Goal: Information Seeking & Learning: Learn about a topic

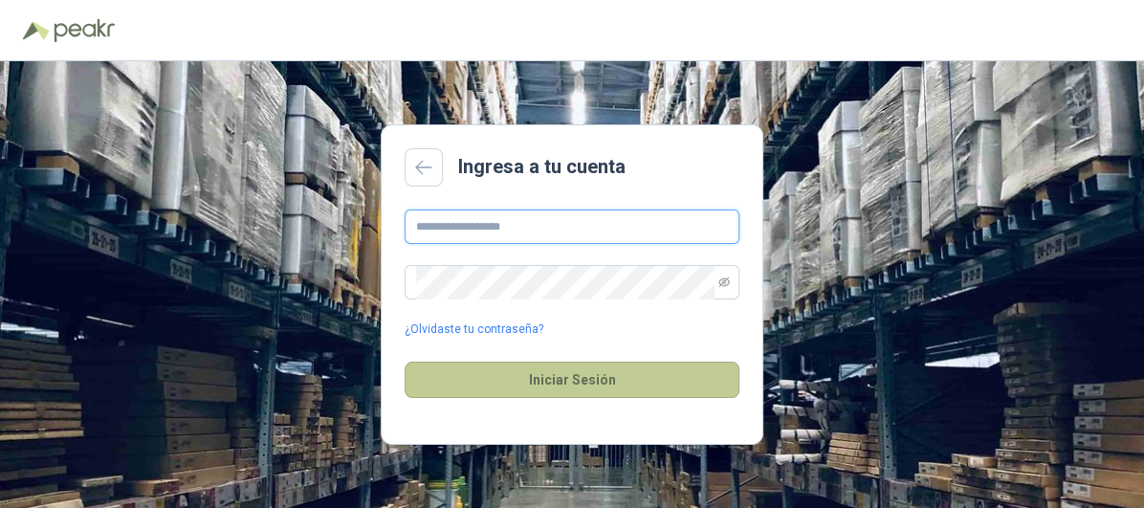
type input "**********"
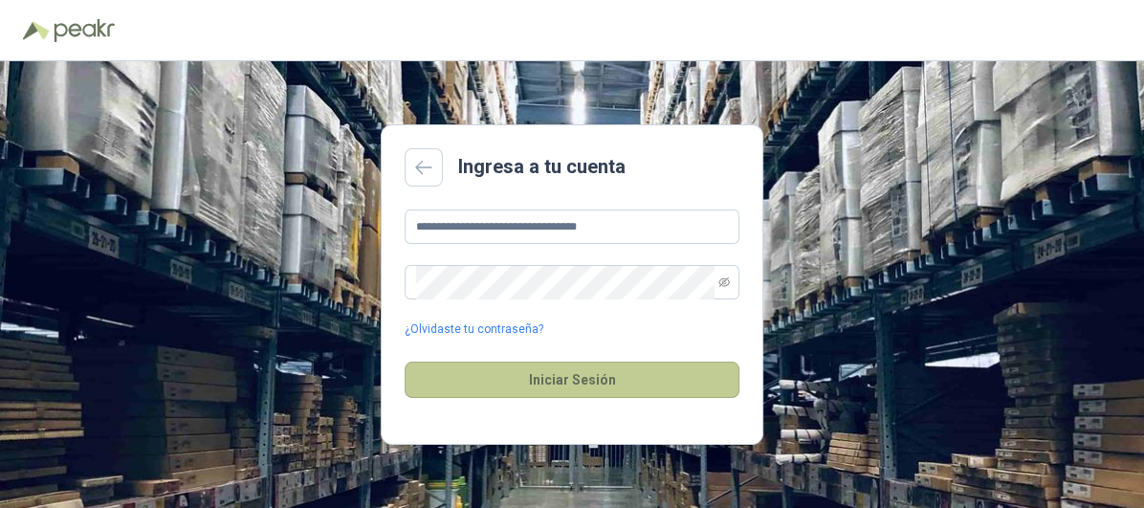
click at [599, 384] on button "Iniciar Sesión" at bounding box center [572, 380] width 335 height 36
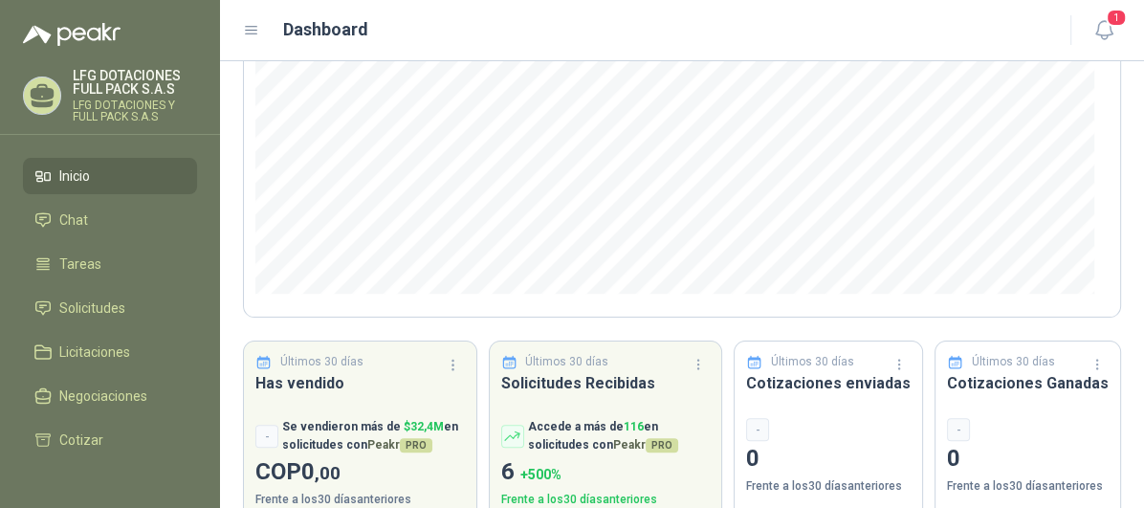
scroll to position [352, 0]
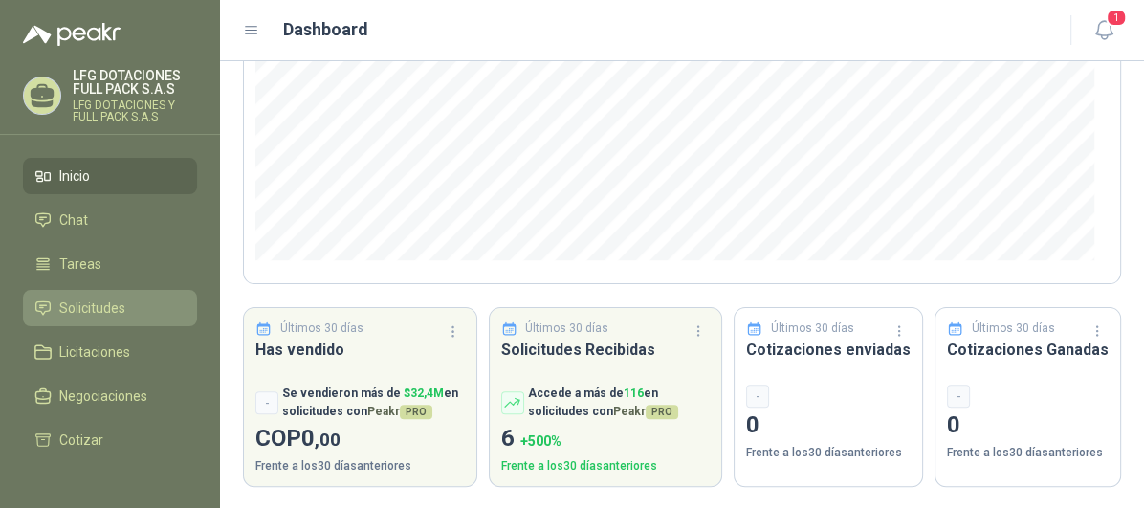
click at [113, 291] on link "Solicitudes" at bounding box center [110, 308] width 174 height 36
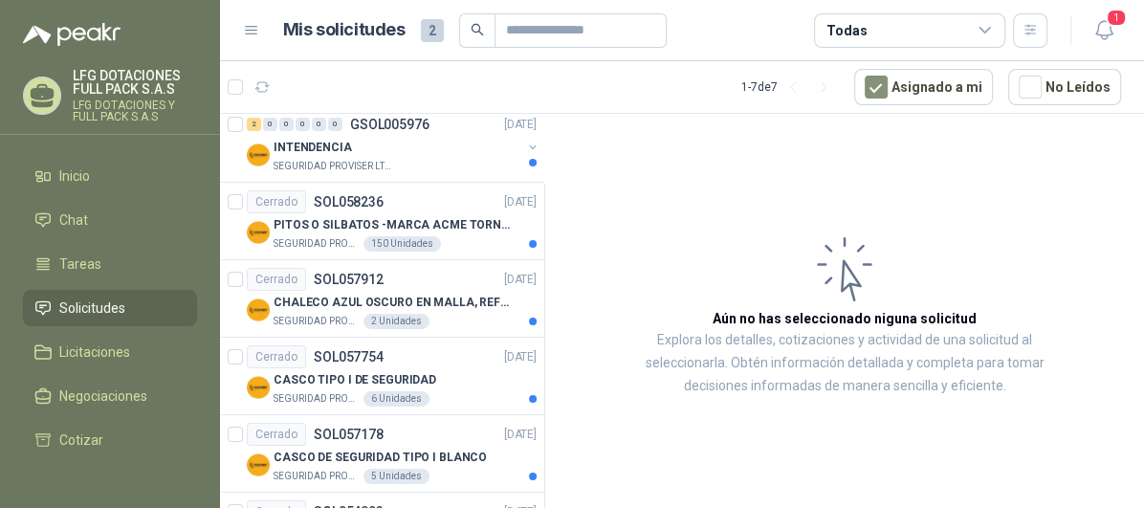
scroll to position [212, 0]
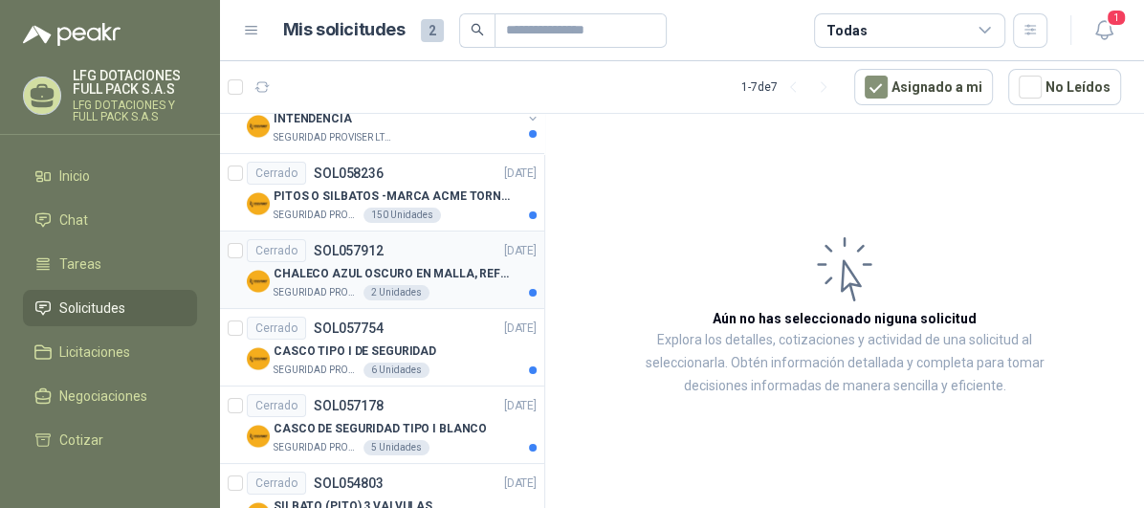
click at [447, 278] on p "CHALECO AZUL OSCURO EN MALLA, REFLECTIVO" at bounding box center [393, 274] width 238 height 18
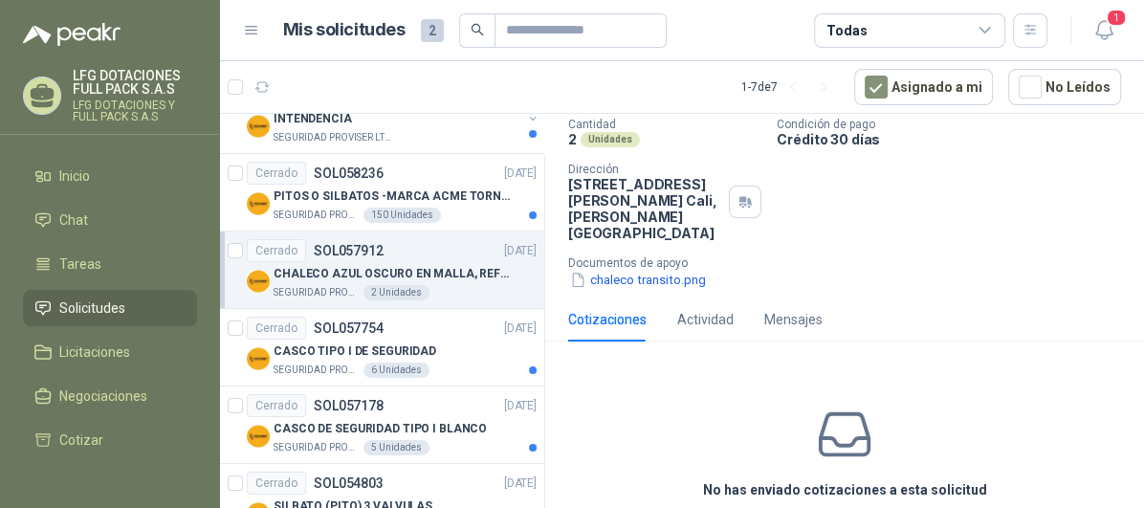
scroll to position [183, 0]
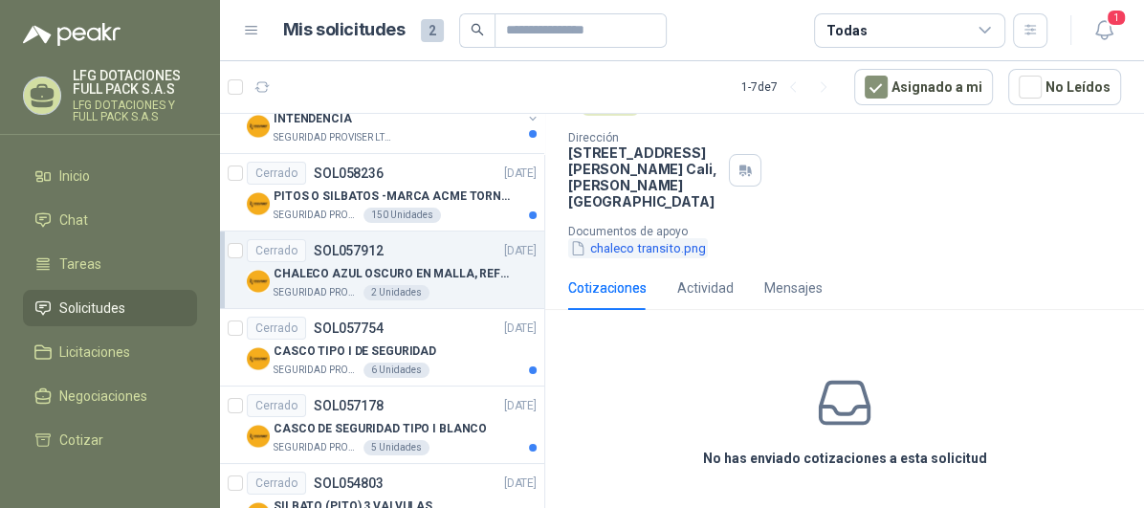
click at [692, 241] on button "chaleco transito.png" at bounding box center [638, 248] width 140 height 20
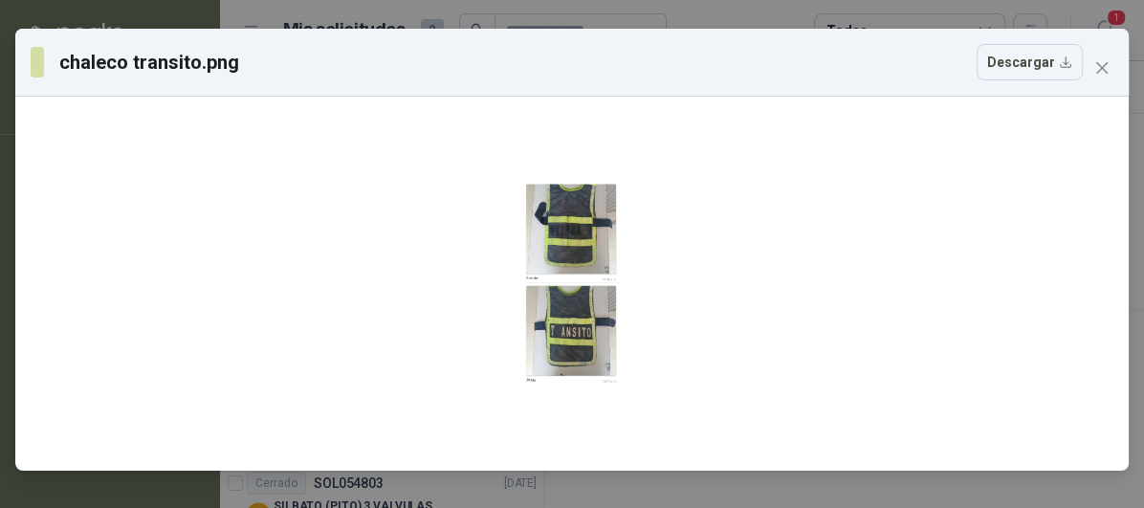
click at [1099, 68] on icon "close" at bounding box center [1102, 67] width 15 height 15
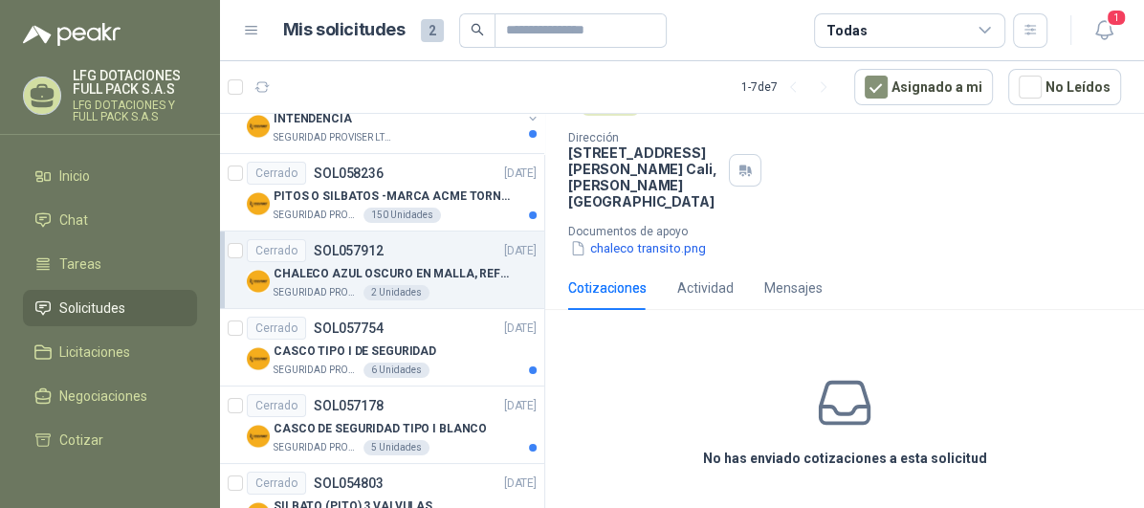
scroll to position [0, 0]
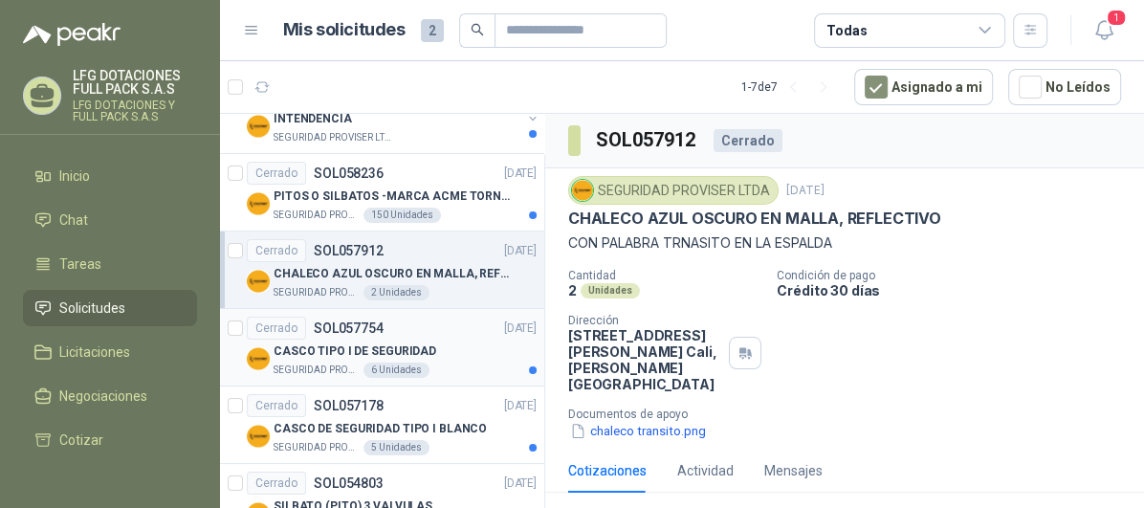
click at [418, 340] on div "CASCO TIPO I DE SEGURIDAD" at bounding box center [405, 351] width 263 height 23
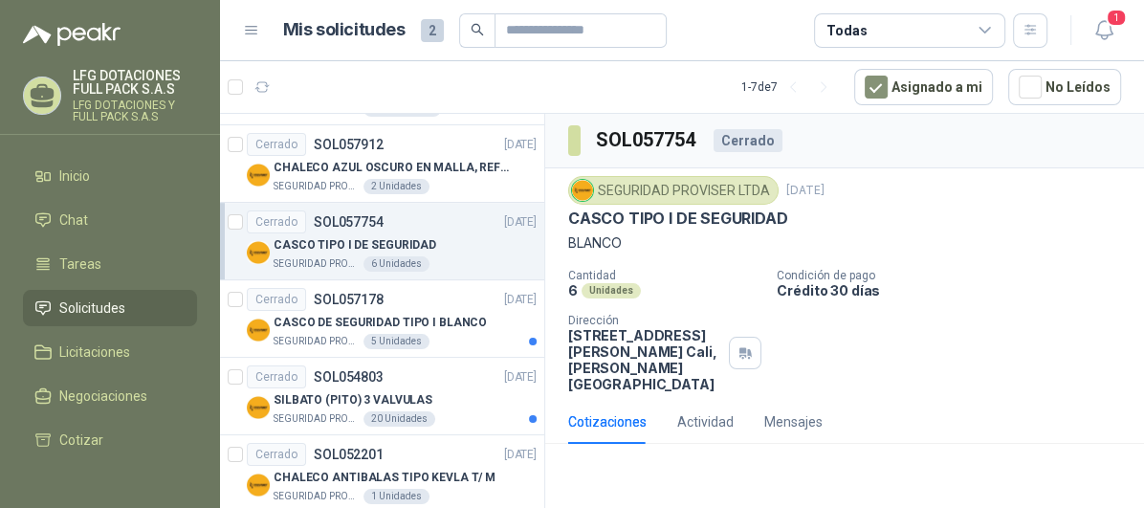
scroll to position [340, 0]
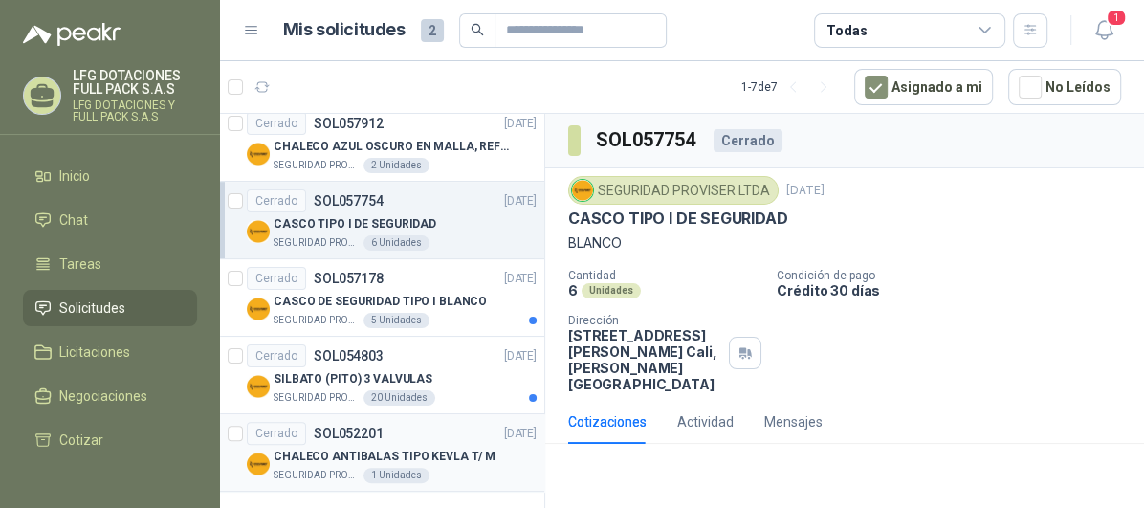
click at [473, 448] on p "CHALECO ANTIBALAS TIPO KEVLA T/ M" at bounding box center [385, 457] width 222 height 18
